Goal: Transaction & Acquisition: Purchase product/service

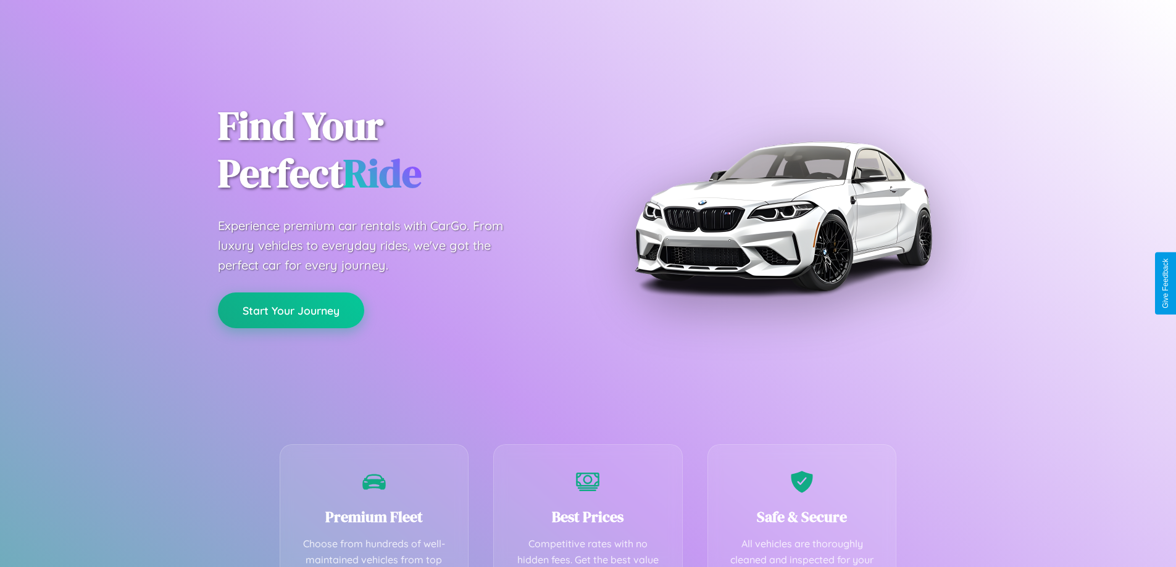
click at [291, 310] on button "Start Your Journey" at bounding box center [291, 311] width 146 height 36
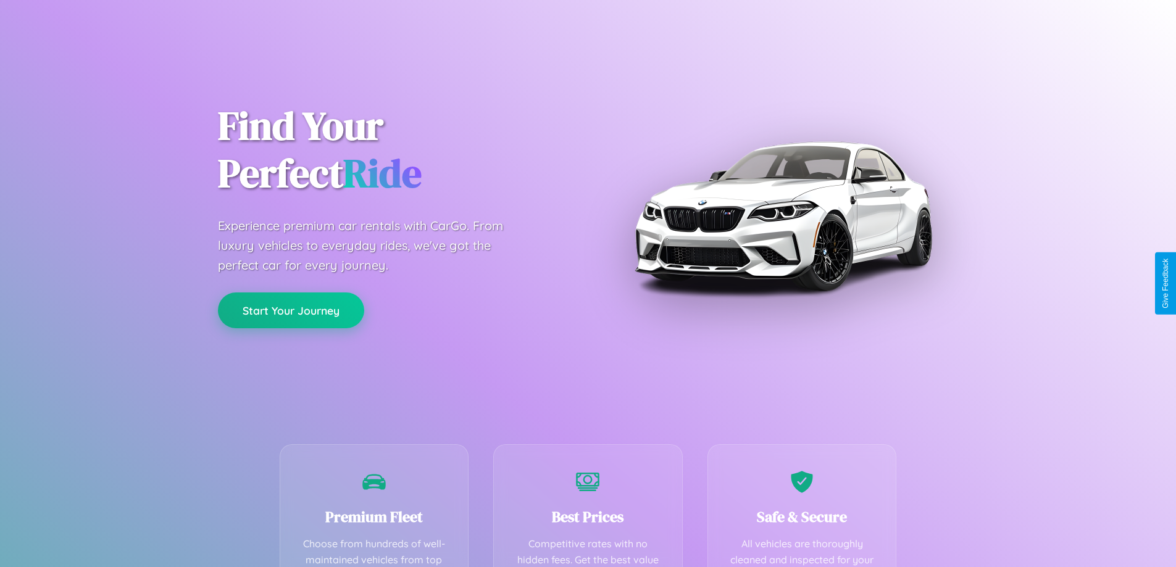
click at [291, 310] on button "Start Your Journey" at bounding box center [291, 311] width 146 height 36
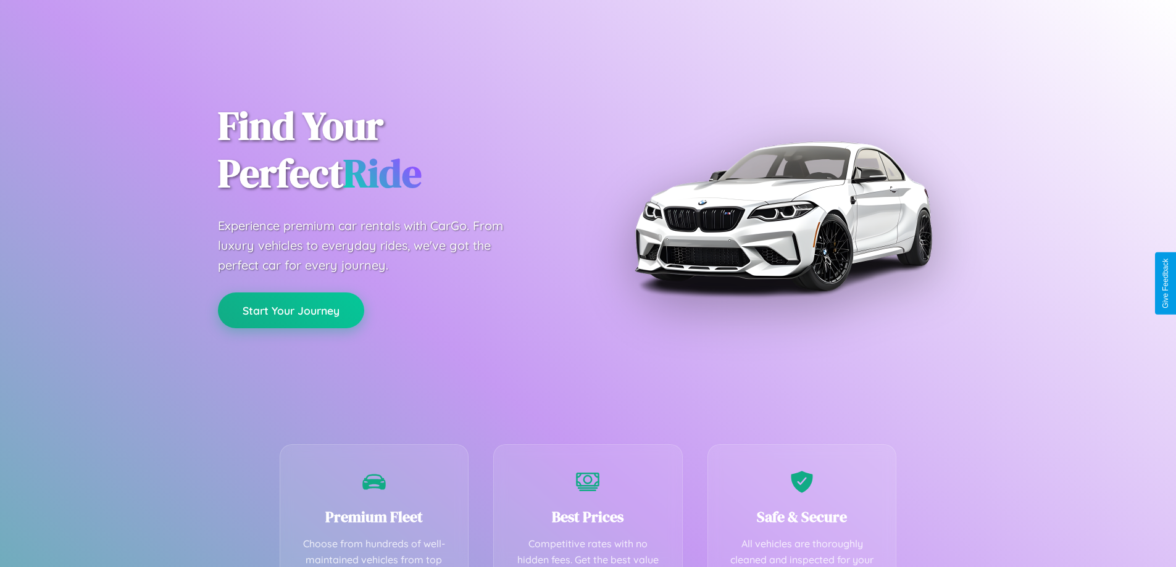
click at [291, 310] on button "Start Your Journey" at bounding box center [291, 311] width 146 height 36
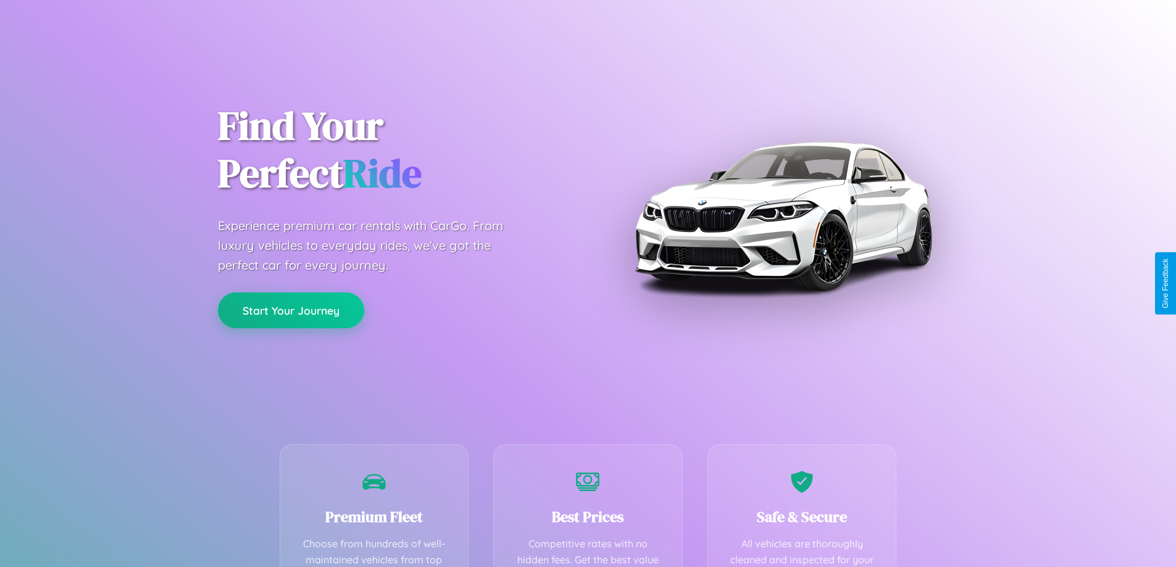
click at [291, 310] on button "Start Your Journey" at bounding box center [291, 311] width 146 height 36
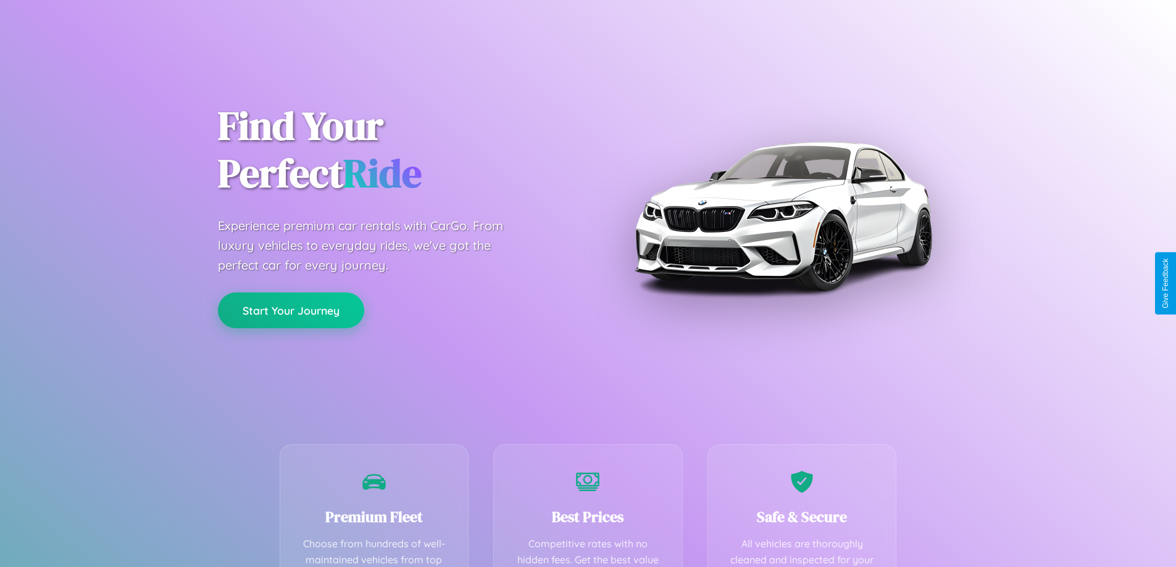
click at [291, 310] on button "Start Your Journey" at bounding box center [291, 311] width 146 height 36
